Goal: Task Accomplishment & Management: Manage account settings

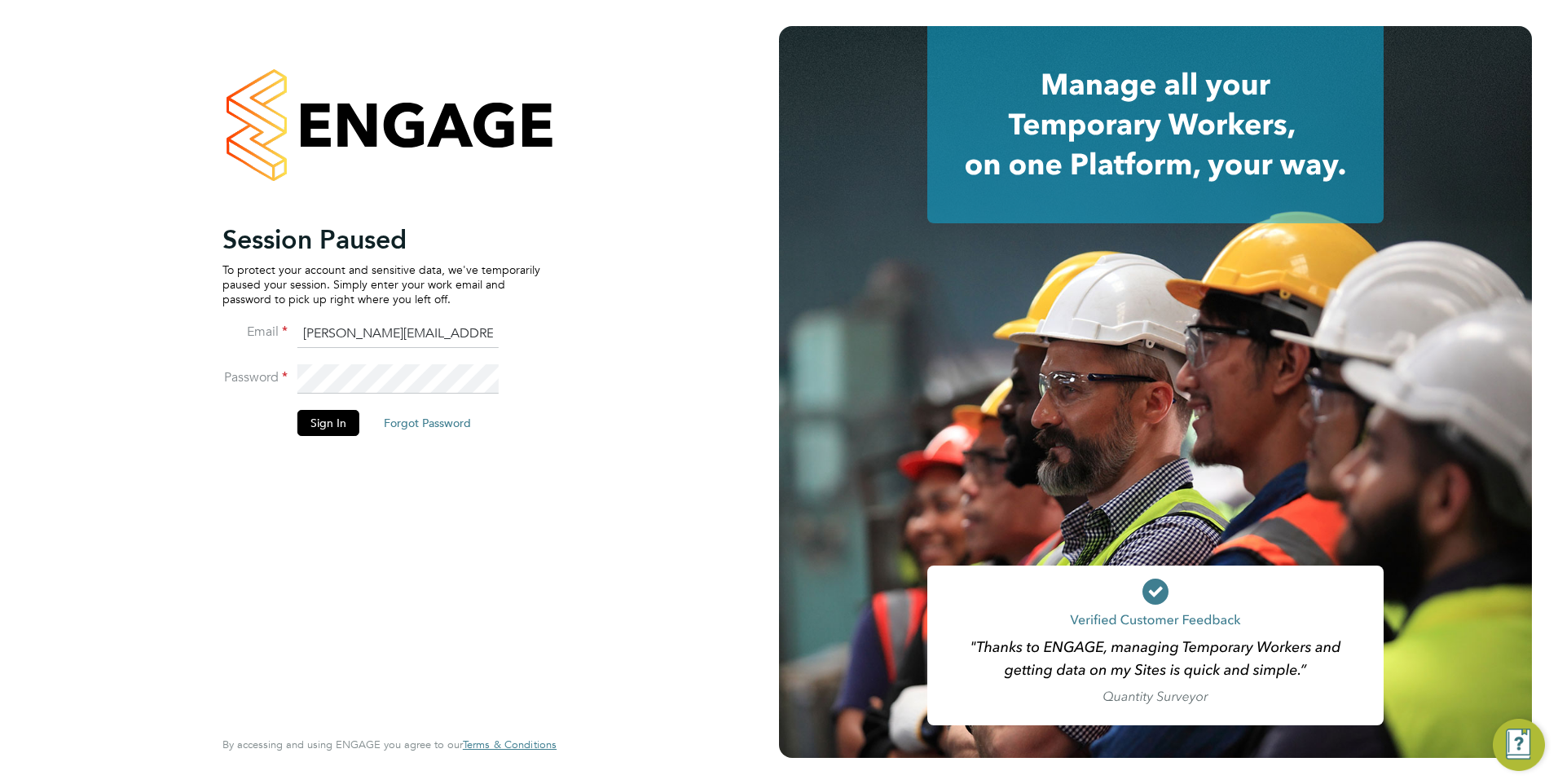
click at [337, 437] on li "Sign In Forgot Password" at bounding box center [382, 431] width 318 height 42
click at [337, 429] on button "Sign In" at bounding box center [329, 423] width 62 height 26
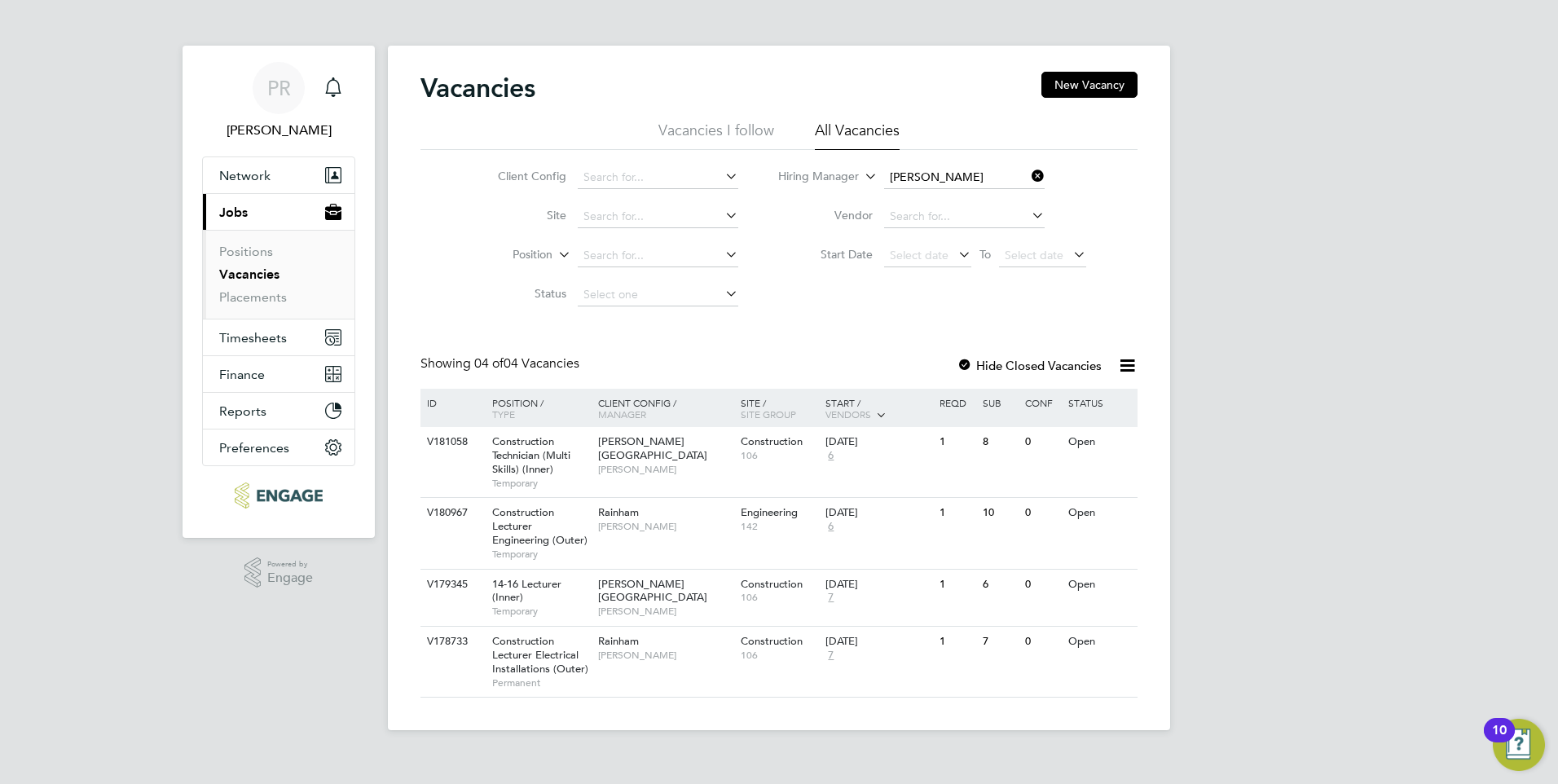
click at [1028, 170] on icon at bounding box center [1028, 176] width 0 height 23
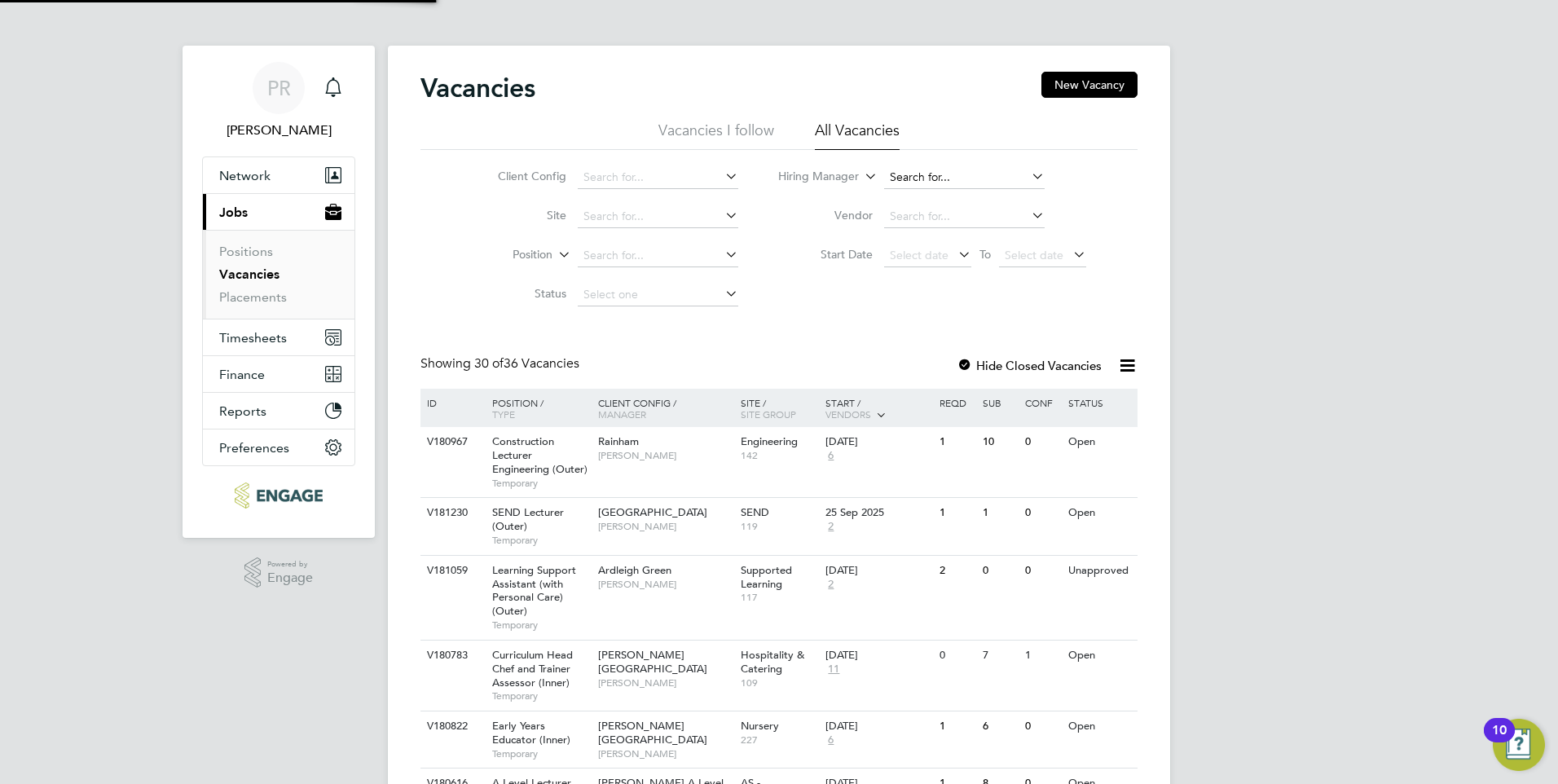
click at [1006, 176] on input at bounding box center [964, 177] width 161 height 23
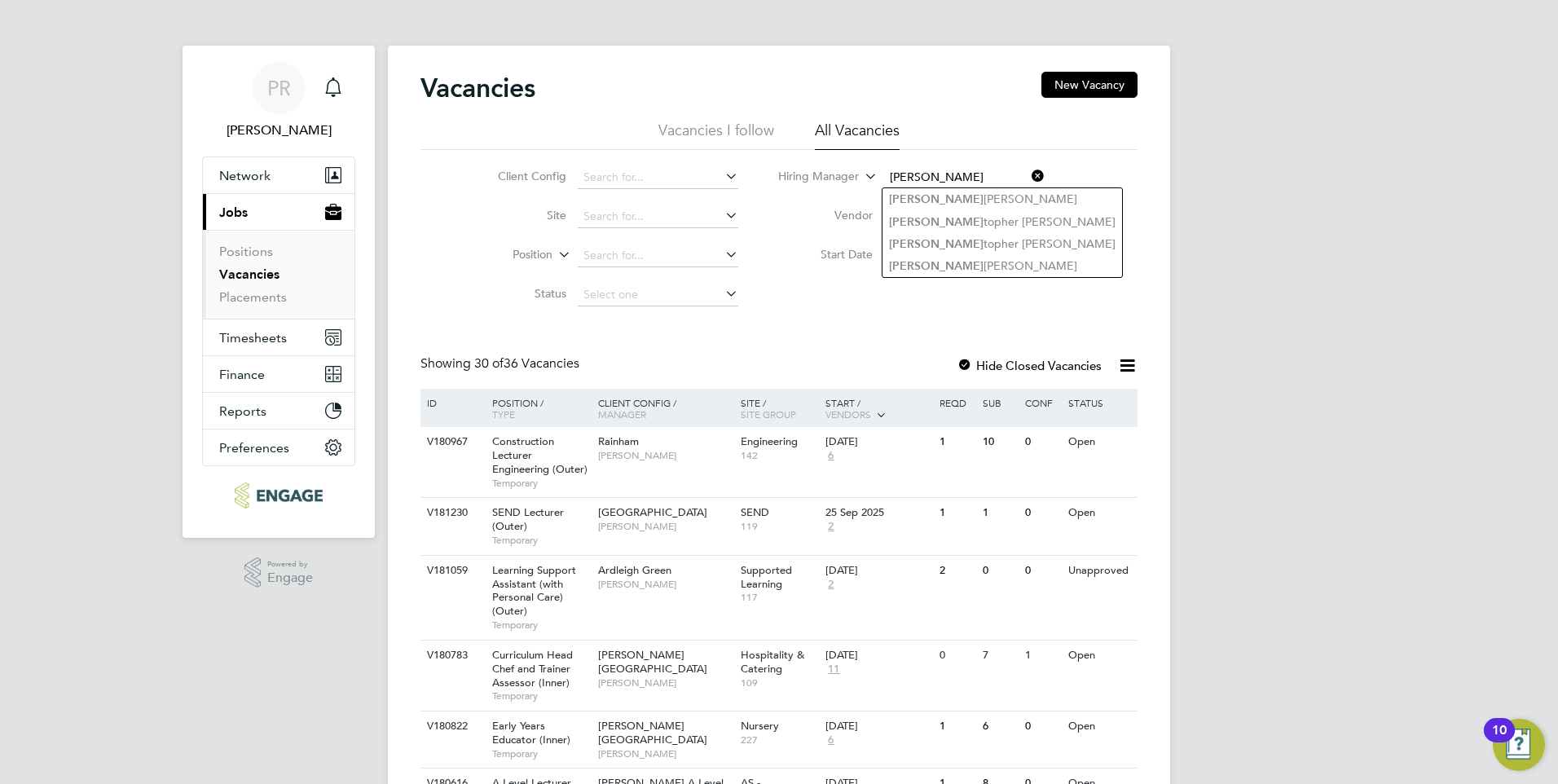
click at [981, 179] on input "chris" at bounding box center [964, 177] width 161 height 23
click at [987, 192] on li "Chris topher Taylor" at bounding box center [1002, 199] width 239 height 22
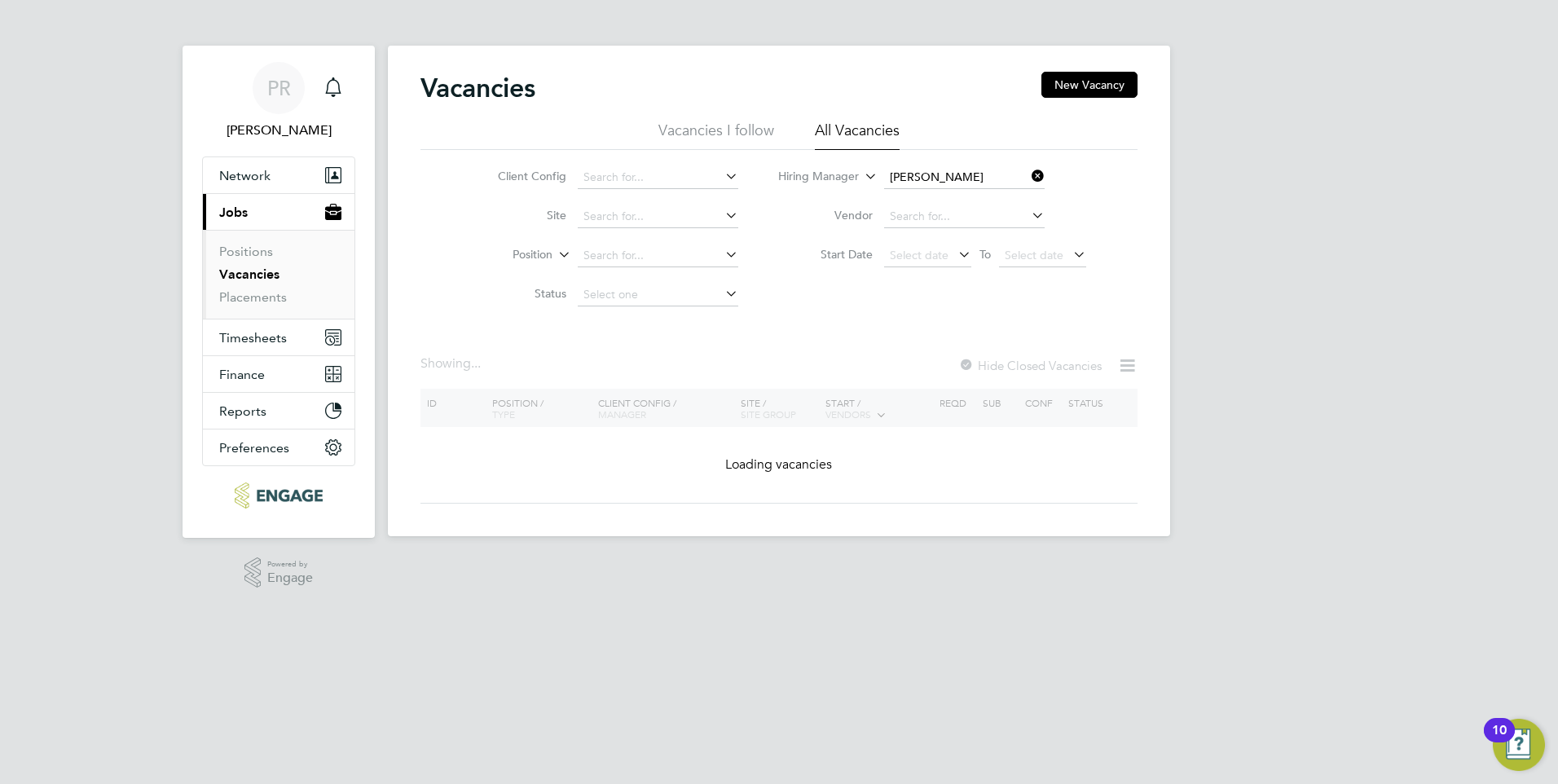
type input "Christopher Taylor"
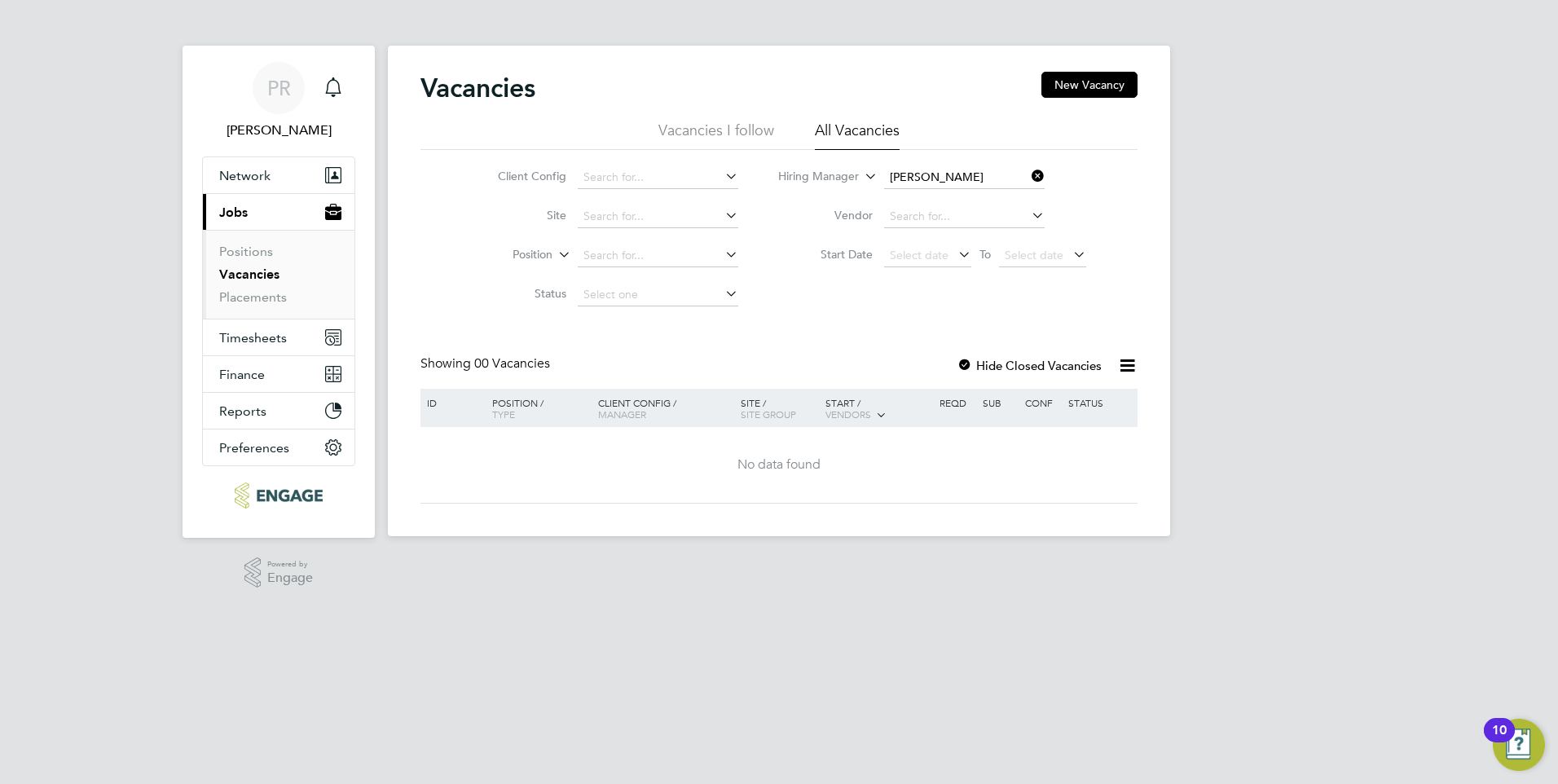
click at [242, 274] on link "Vacancies" at bounding box center [249, 275] width 60 height 16
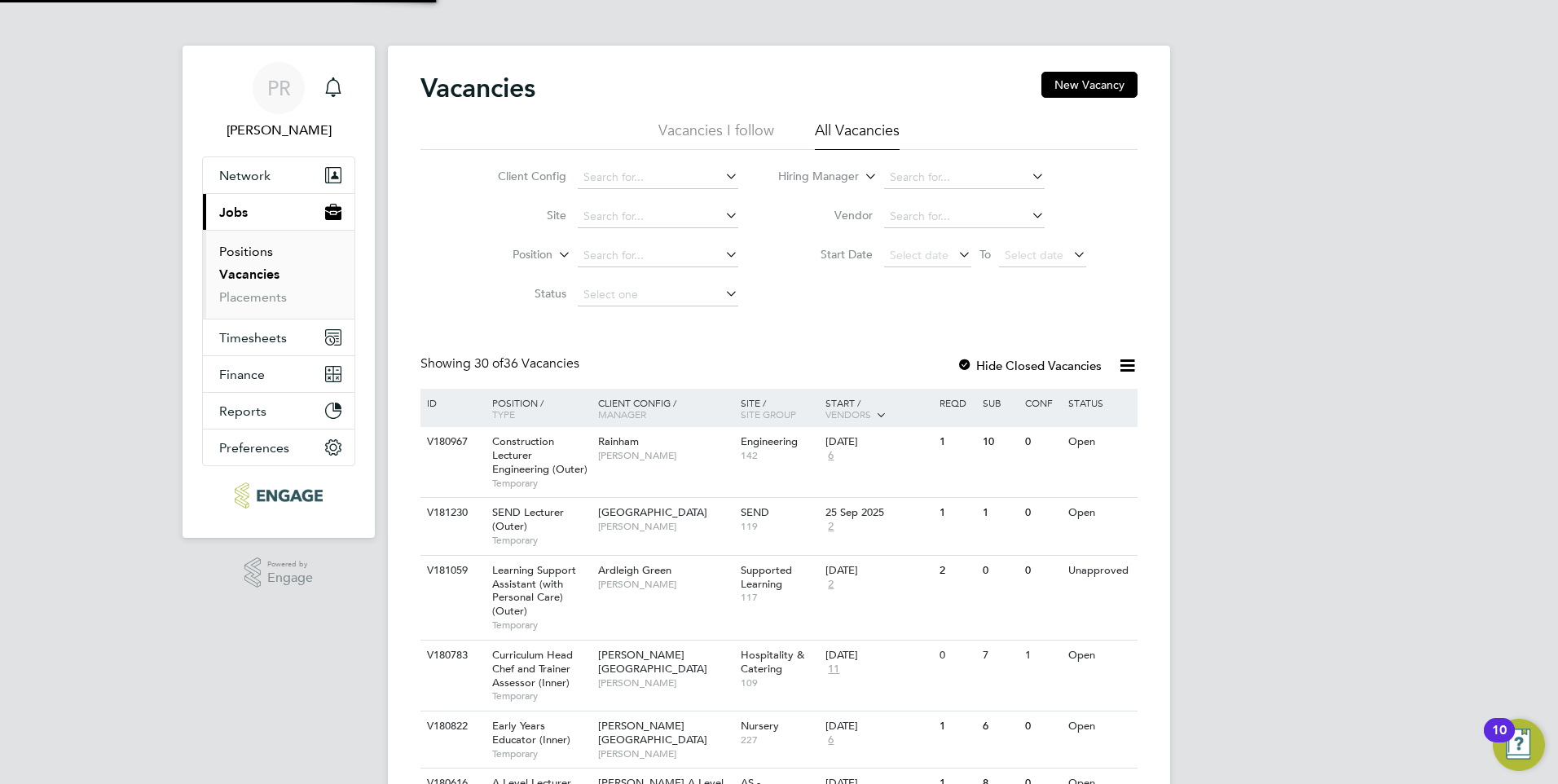
click at [254, 253] on link "Positions" at bounding box center [246, 252] width 54 height 16
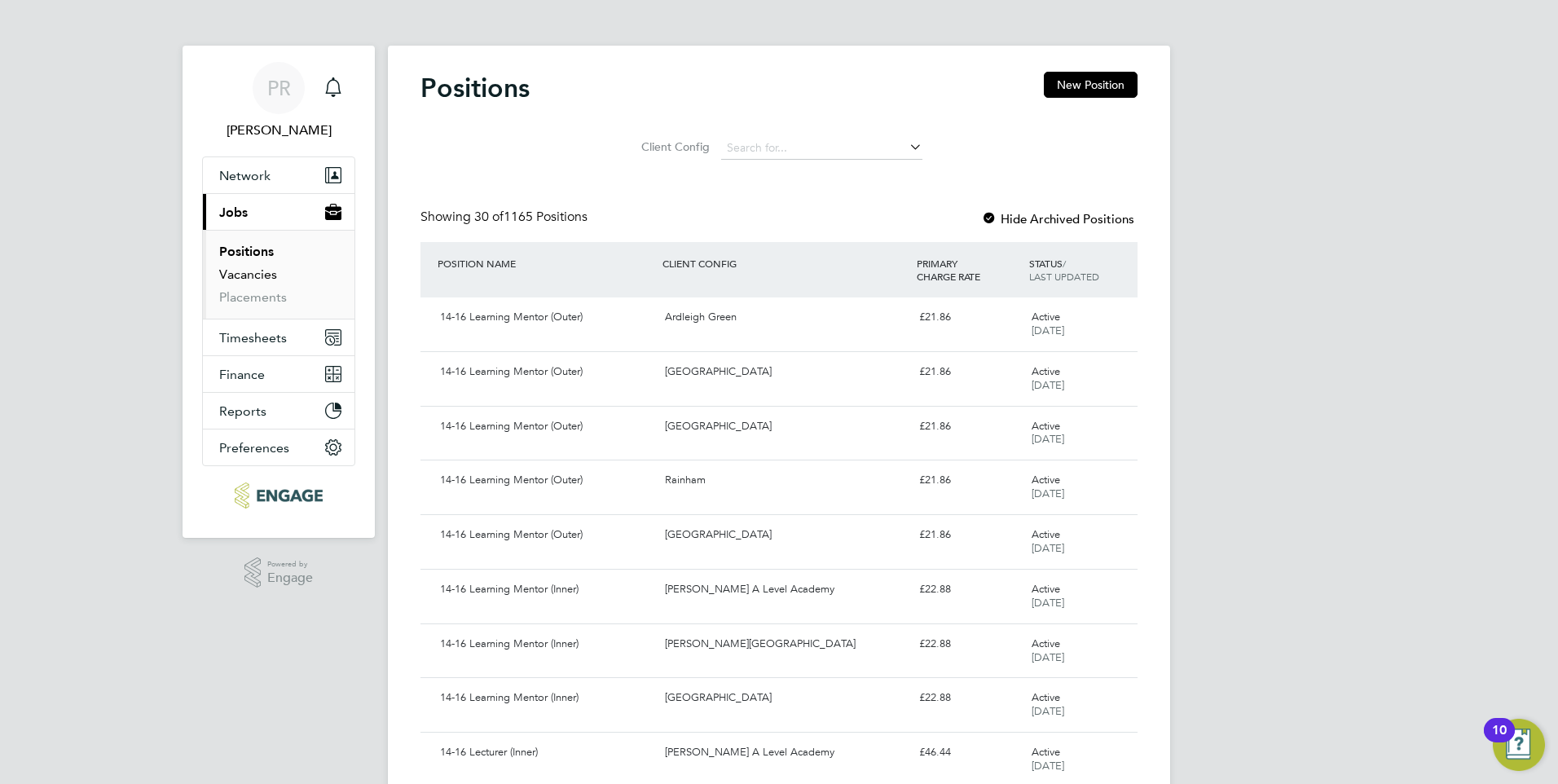
click at [234, 274] on link "Vacancies" at bounding box center [248, 275] width 58 height 16
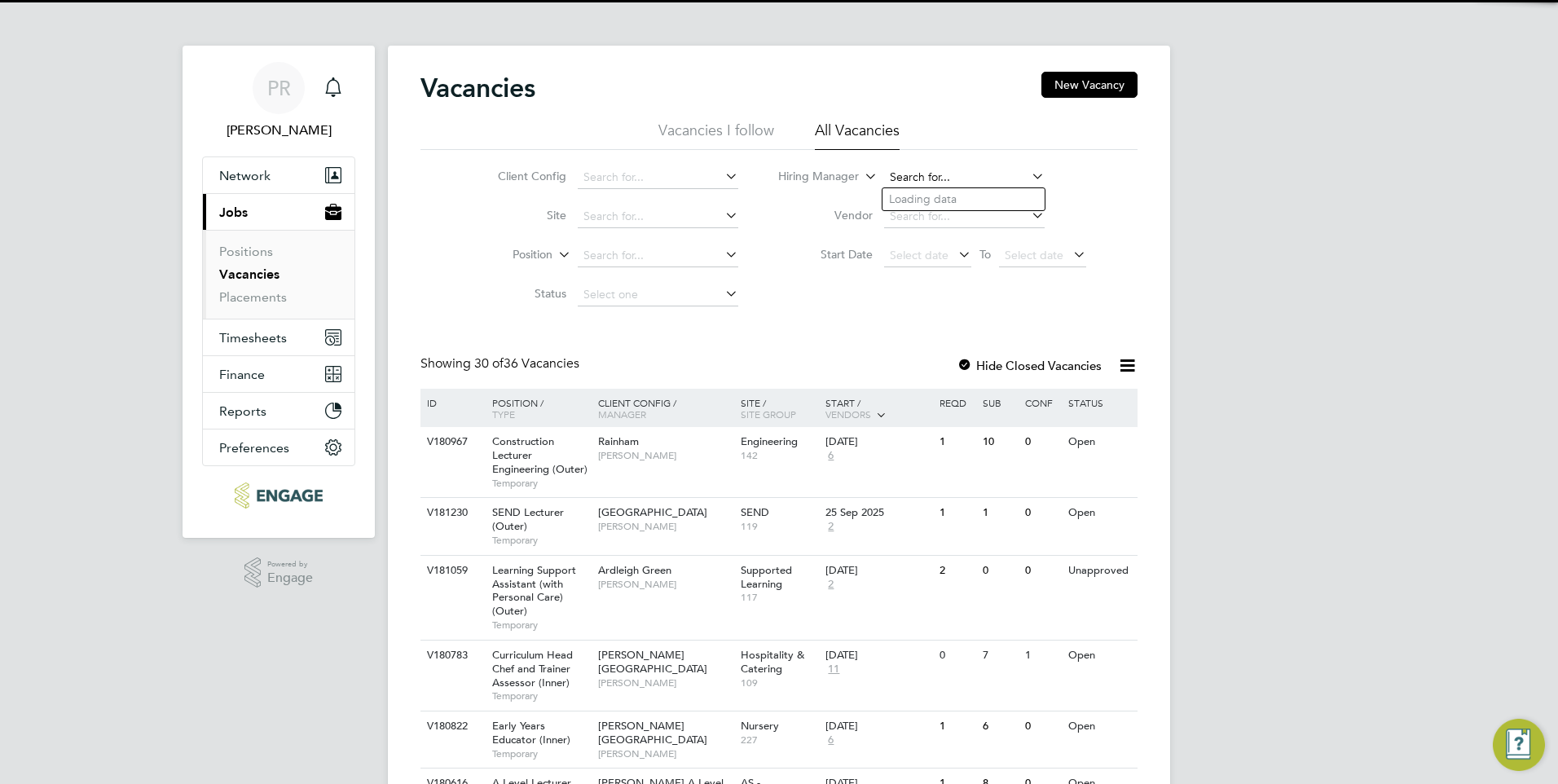
click at [985, 172] on input at bounding box center [964, 177] width 161 height 23
click at [972, 203] on li "Raj Ali" at bounding box center [983, 199] width 201 height 22
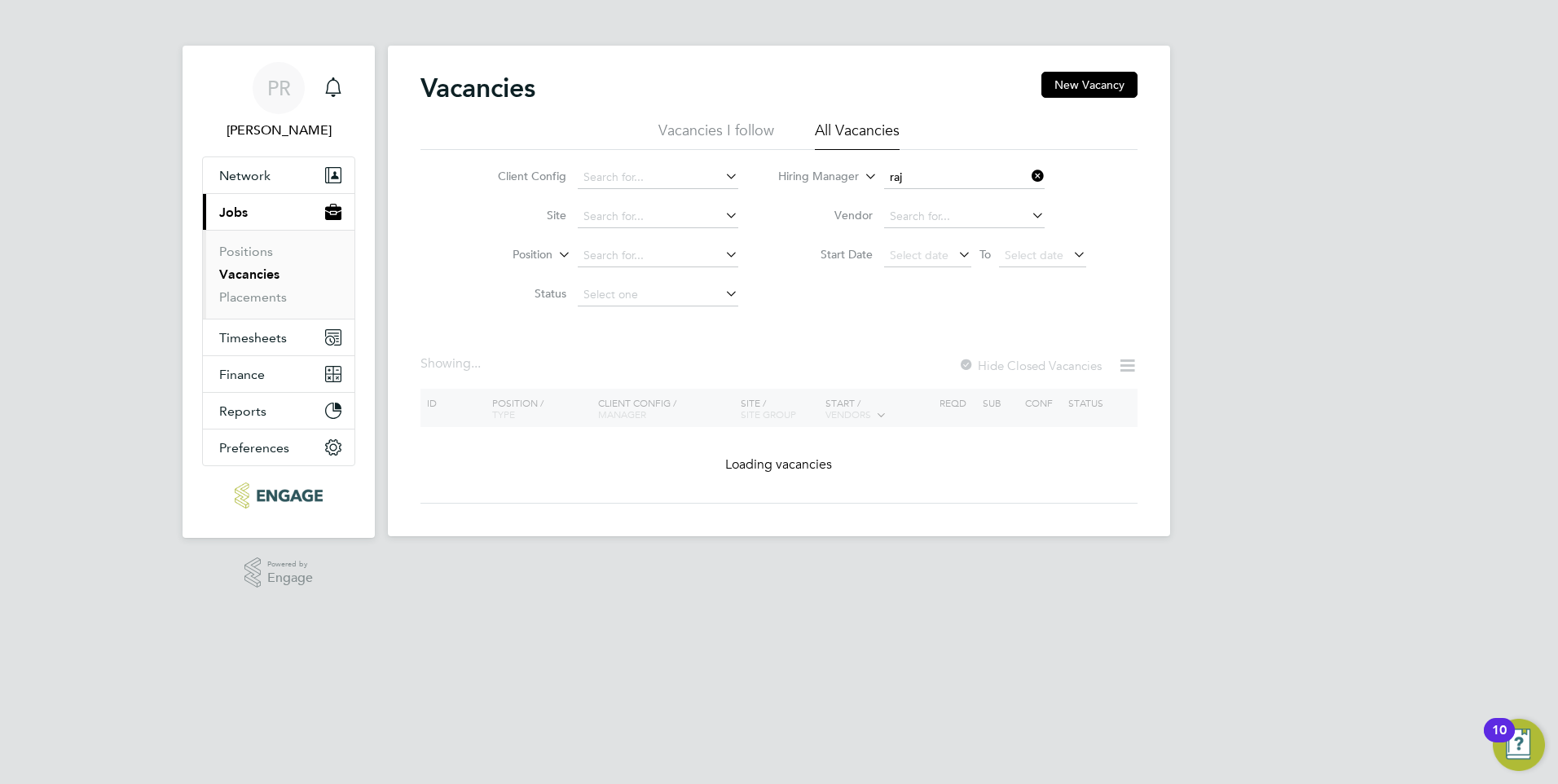
type input "Raj Ali"
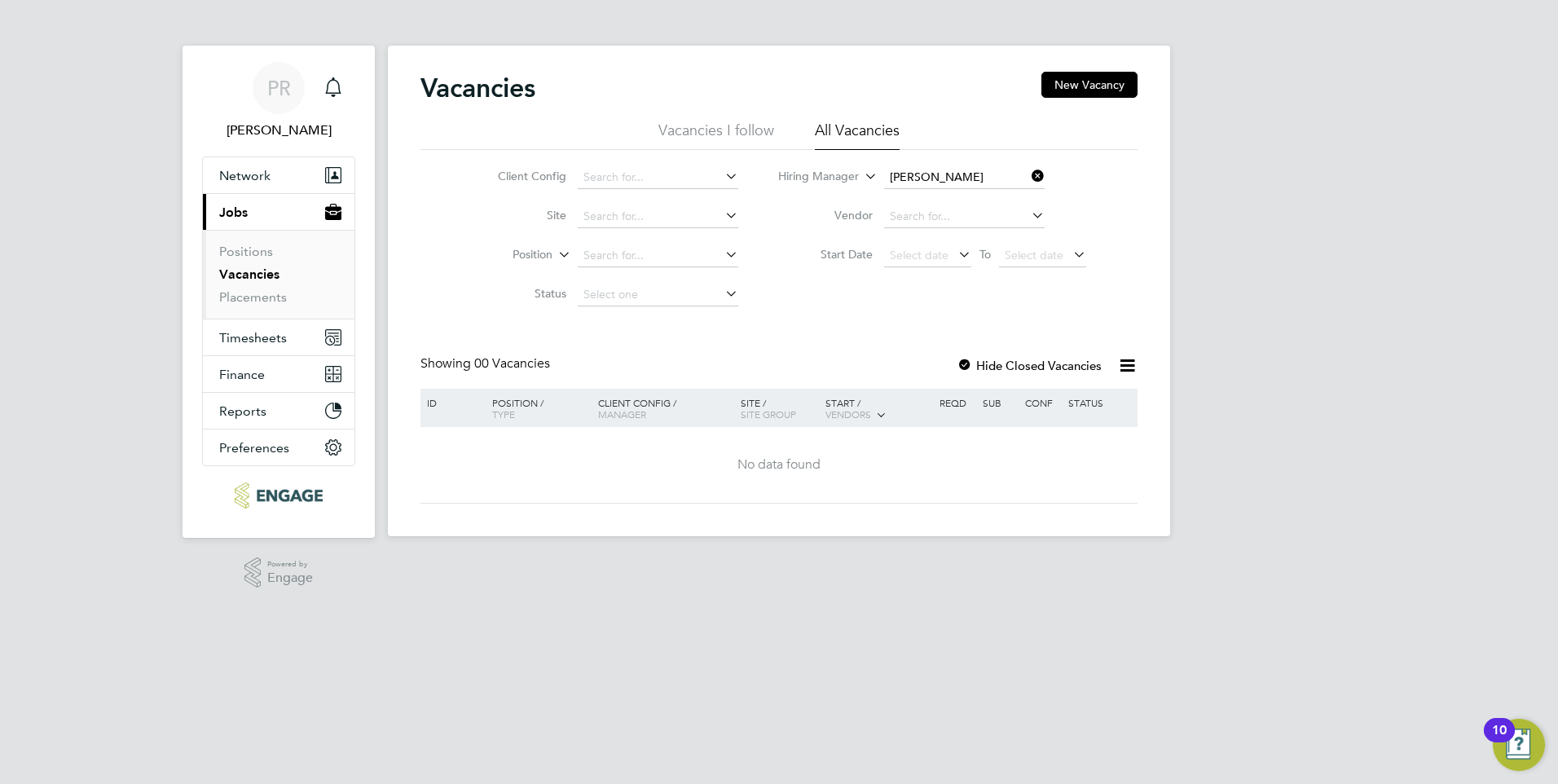
click at [600, 511] on div "Vacancies New Vacancy Vacancies I follow All Vacancies Client Config Site Posit…" at bounding box center [779, 290] width 783 height 490
click at [1028, 175] on icon at bounding box center [1028, 176] width 0 height 23
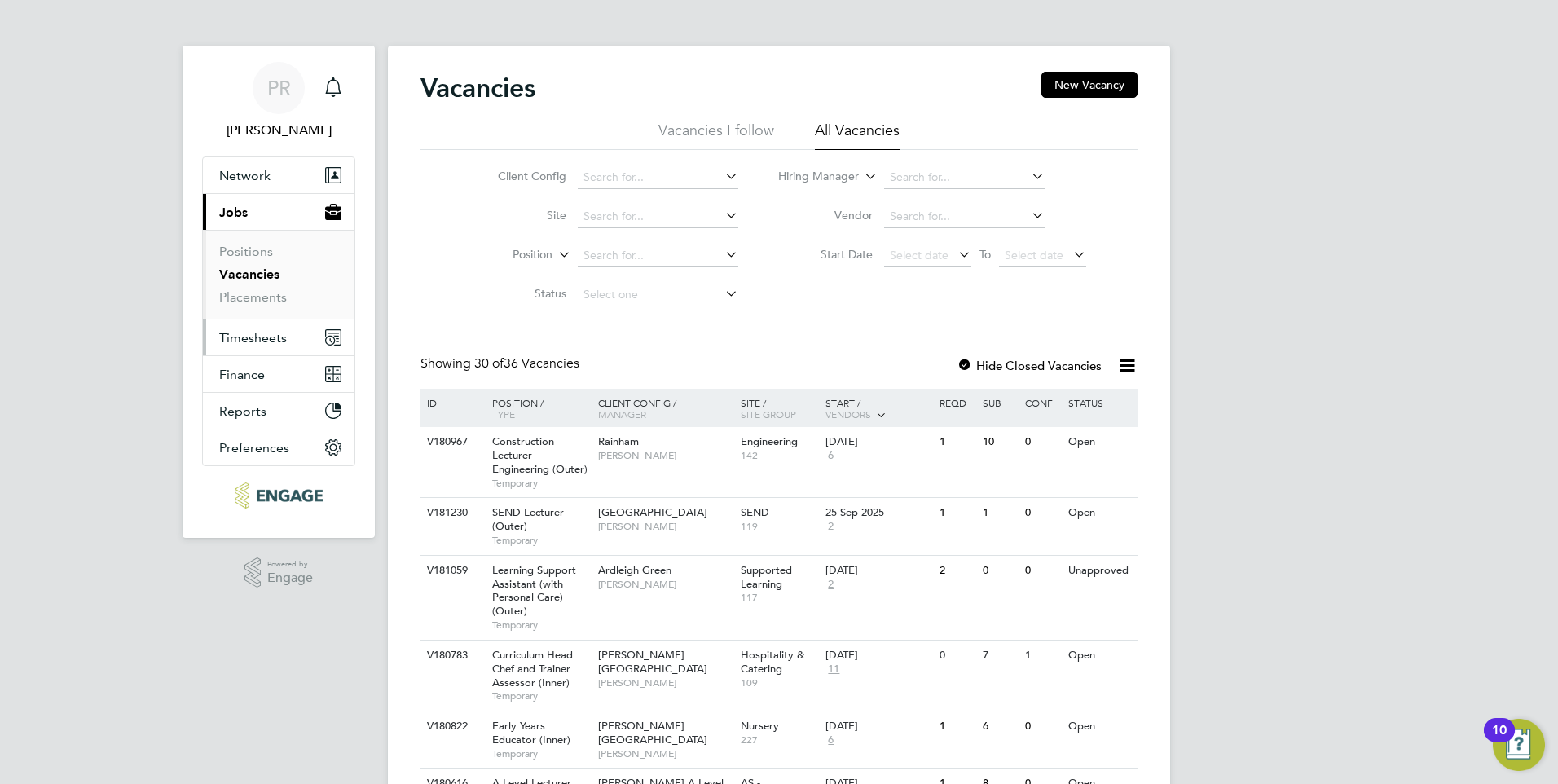
click at [257, 341] on span "Timesheets" at bounding box center [253, 338] width 68 height 16
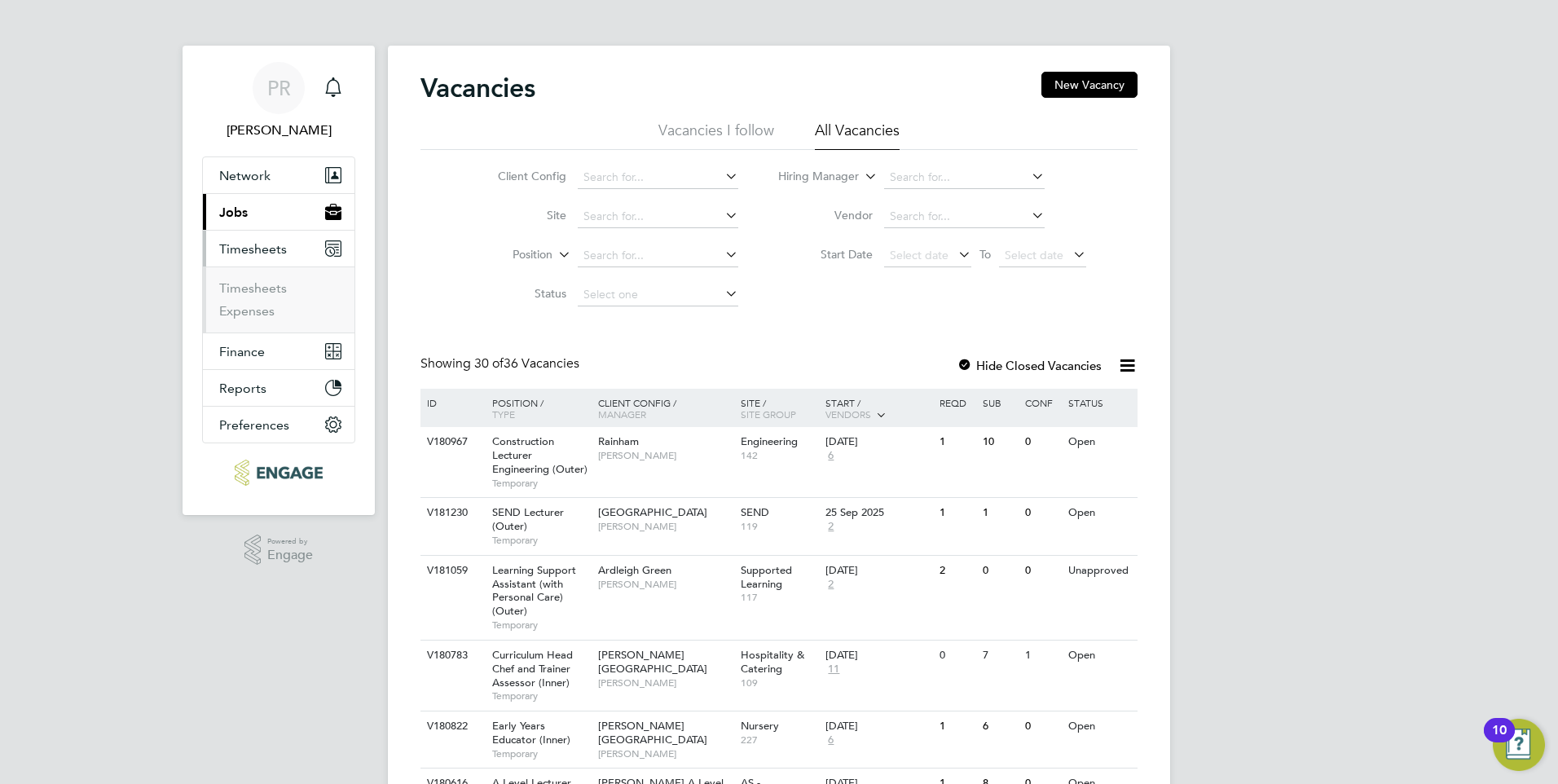
click at [268, 298] on li "Timesheets" at bounding box center [280, 291] width 122 height 23
click at [269, 286] on link "Timesheets" at bounding box center [253, 288] width 68 height 16
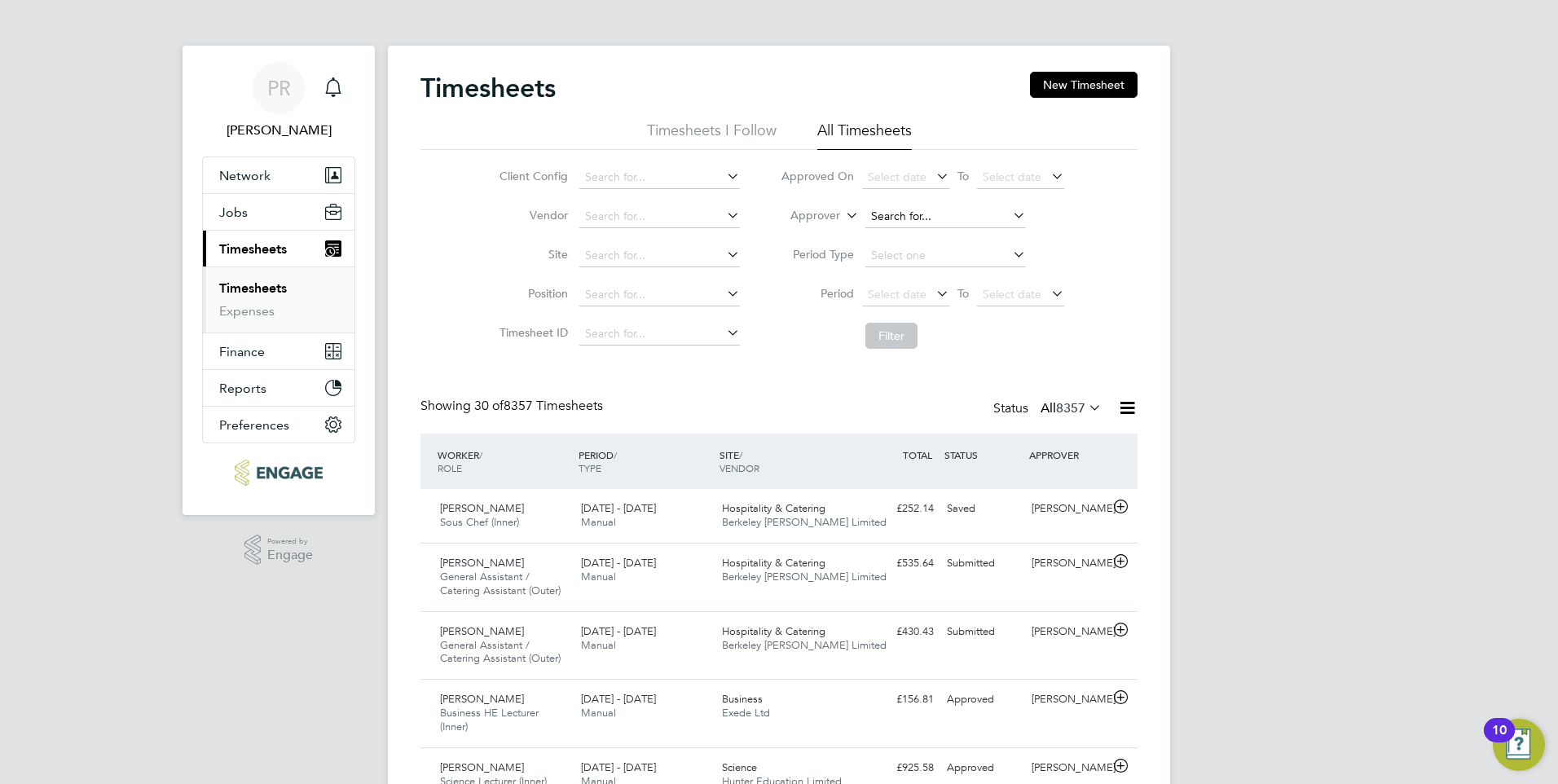
click at [928, 210] on input at bounding box center [946, 217] width 161 height 23
type input "chri"
click at [1087, 245] on div "Client Config Vendor Site Position Timesheet ID Approved On Select date To Sele…" at bounding box center [779, 253] width 717 height 207
